Goal: Information Seeking & Learning: Learn about a topic

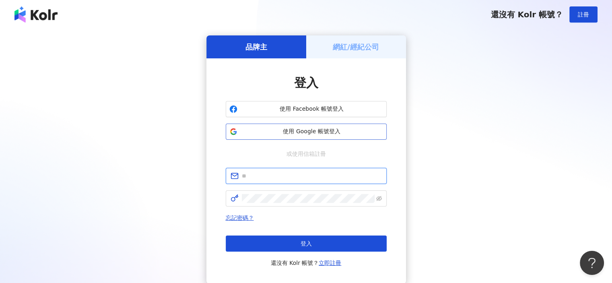
type input "**********"
click at [330, 130] on span "使用 Google 帳號登入" at bounding box center [312, 132] width 142 height 8
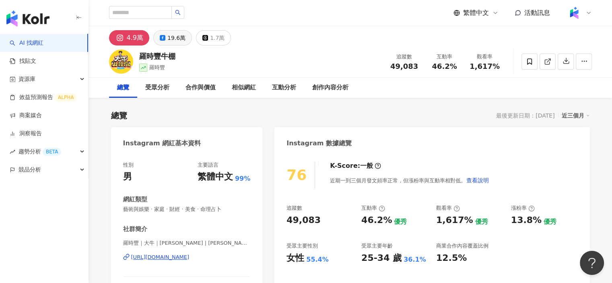
click at [160, 36] on icon at bounding box center [163, 38] width 6 height 6
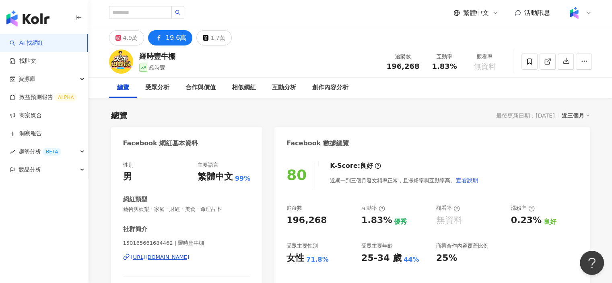
click at [212, 39] on div "1.7萬" at bounding box center [217, 37] width 14 height 11
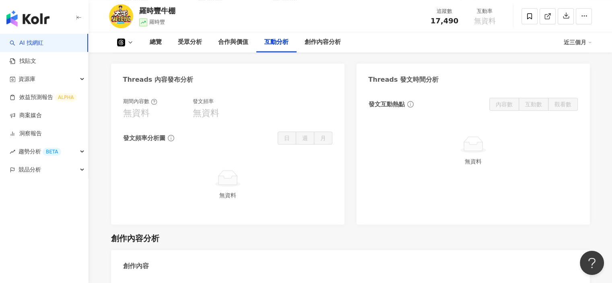
scroll to position [966, 0]
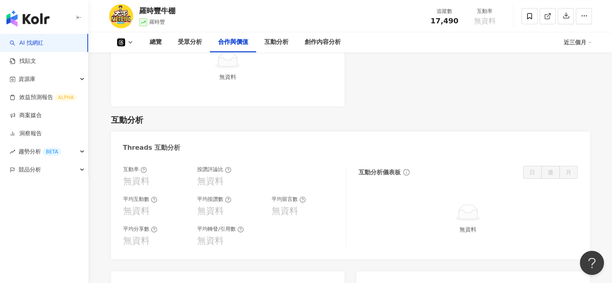
click at [127, 43] on icon at bounding box center [130, 42] width 6 height 6
click at [135, 60] on button "Instagram" at bounding box center [137, 57] width 48 height 11
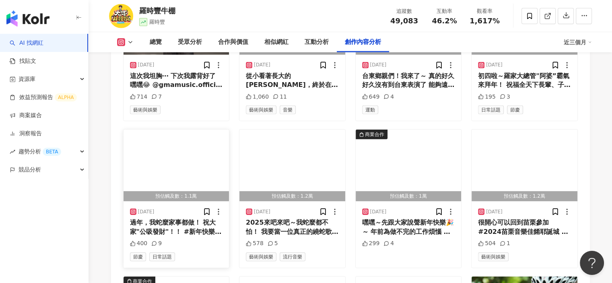
scroll to position [2289, 0]
